Goal: Obtain resource: Obtain resource

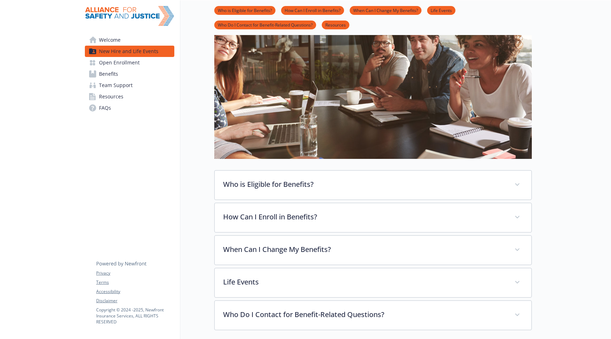
click at [113, 74] on span "Benefits" at bounding box center [108, 73] width 19 height 11
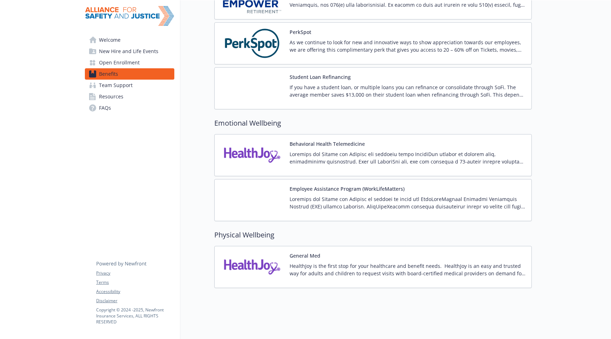
scroll to position [917, 0]
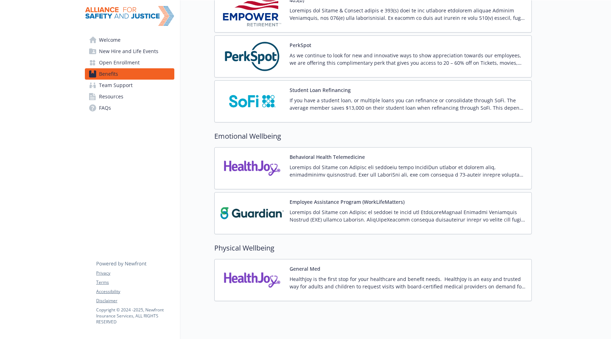
click at [343, 206] on div "Employee Assistance Program (WorkLifeMatters)" at bounding box center [408, 213] width 236 height 30
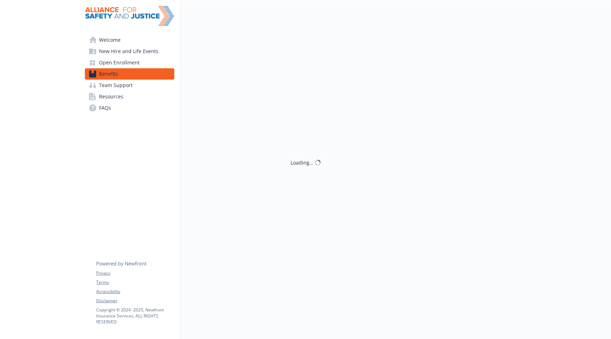
scroll to position [917, 0]
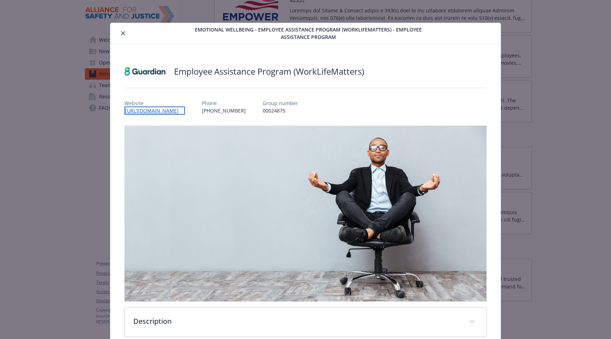
click at [180, 112] on link "[URL][DOMAIN_NAME]" at bounding box center [155, 110] width 60 height 8
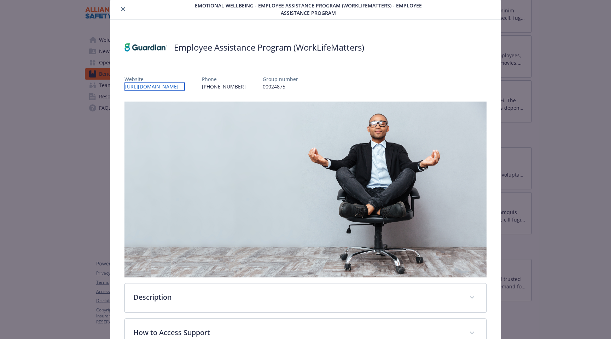
scroll to position [109, 0]
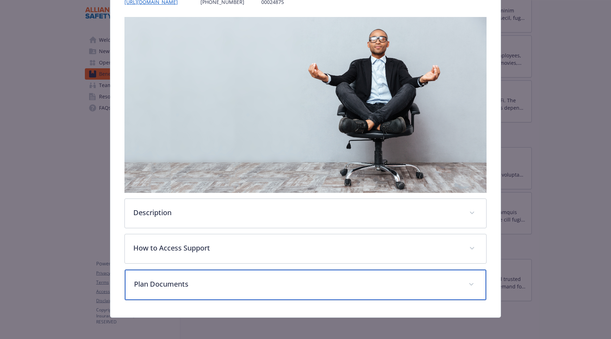
click at [177, 279] on p "Plan Documents" at bounding box center [297, 284] width 326 height 11
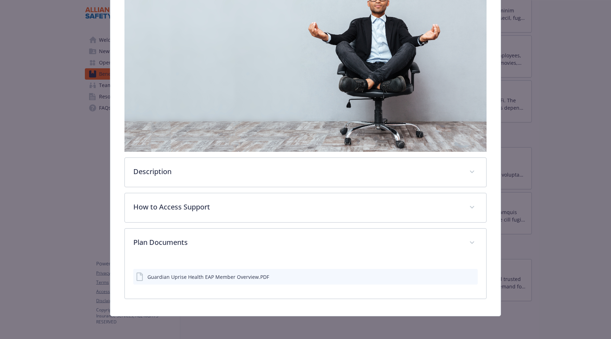
scroll to position [150, 0]
click at [178, 278] on div "Guardian Uprise Health EAP Member Overview.PDF" at bounding box center [209, 276] width 122 height 7
click at [471, 277] on icon "preview file" at bounding box center [471, 276] width 6 height 5
